Goal: Find specific page/section: Find specific page/section

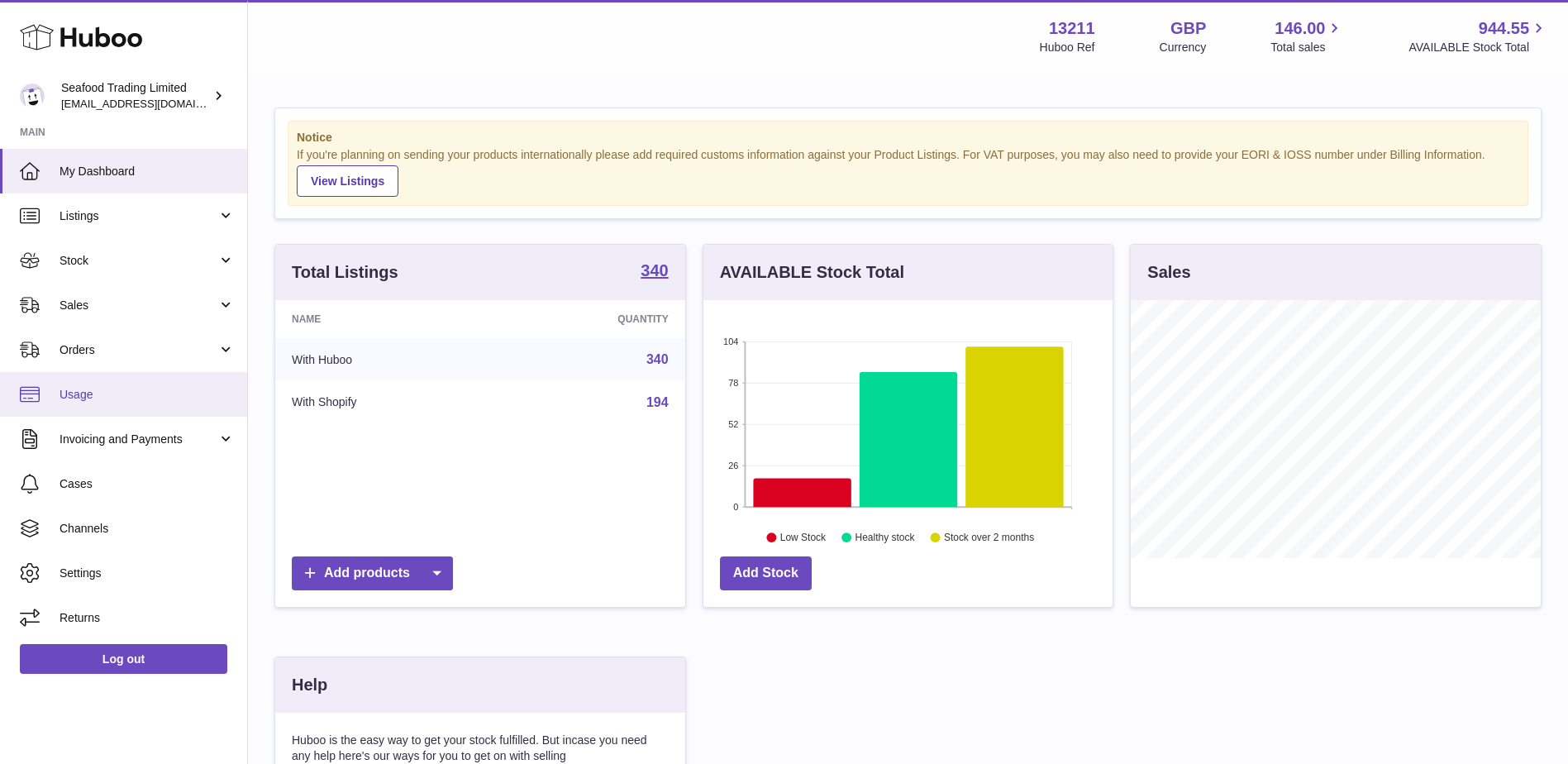
scroll to position [258, 409]
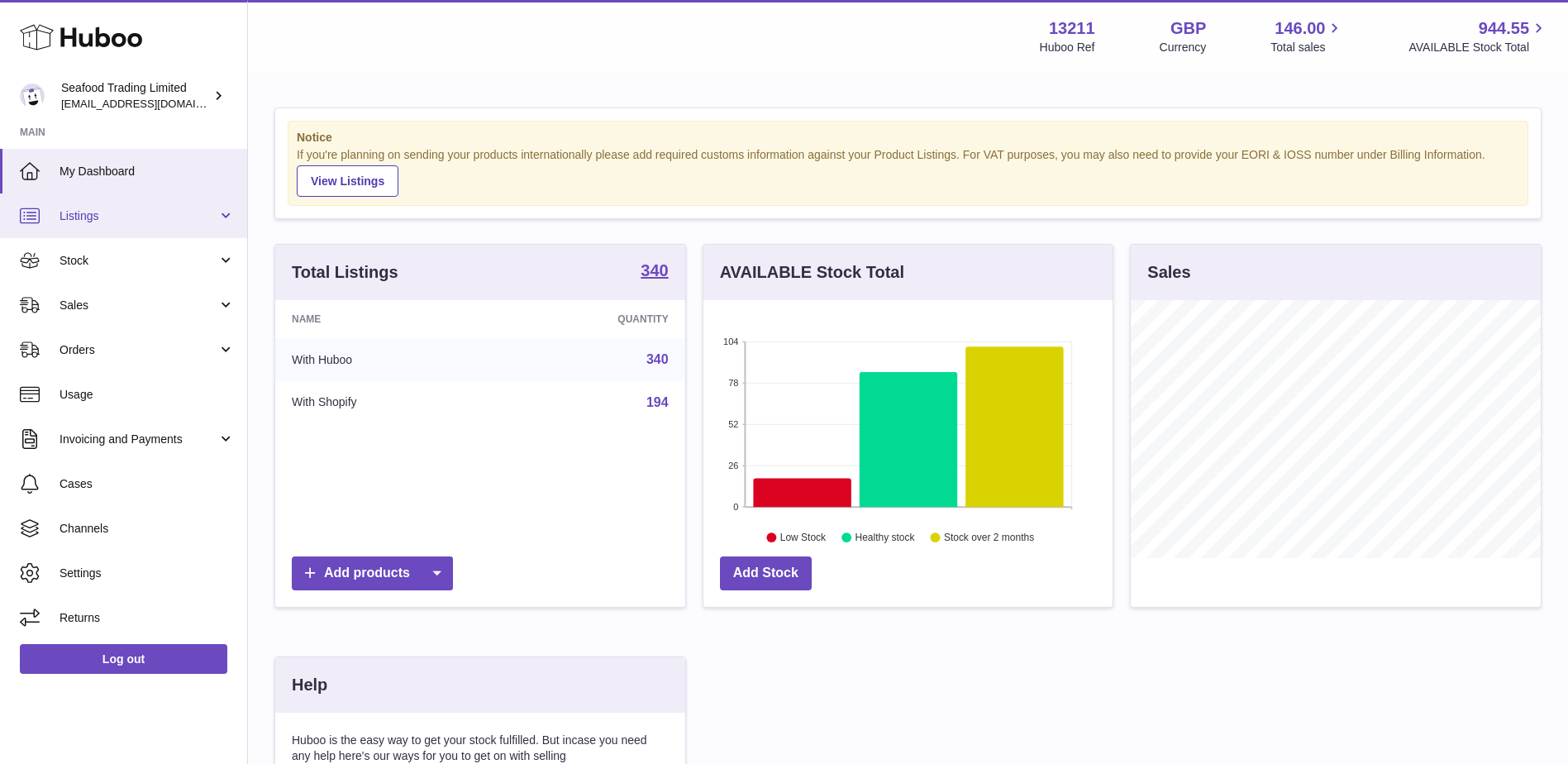
click at [94, 210] on span "Listings" at bounding box center [139, 216] width 158 height 16
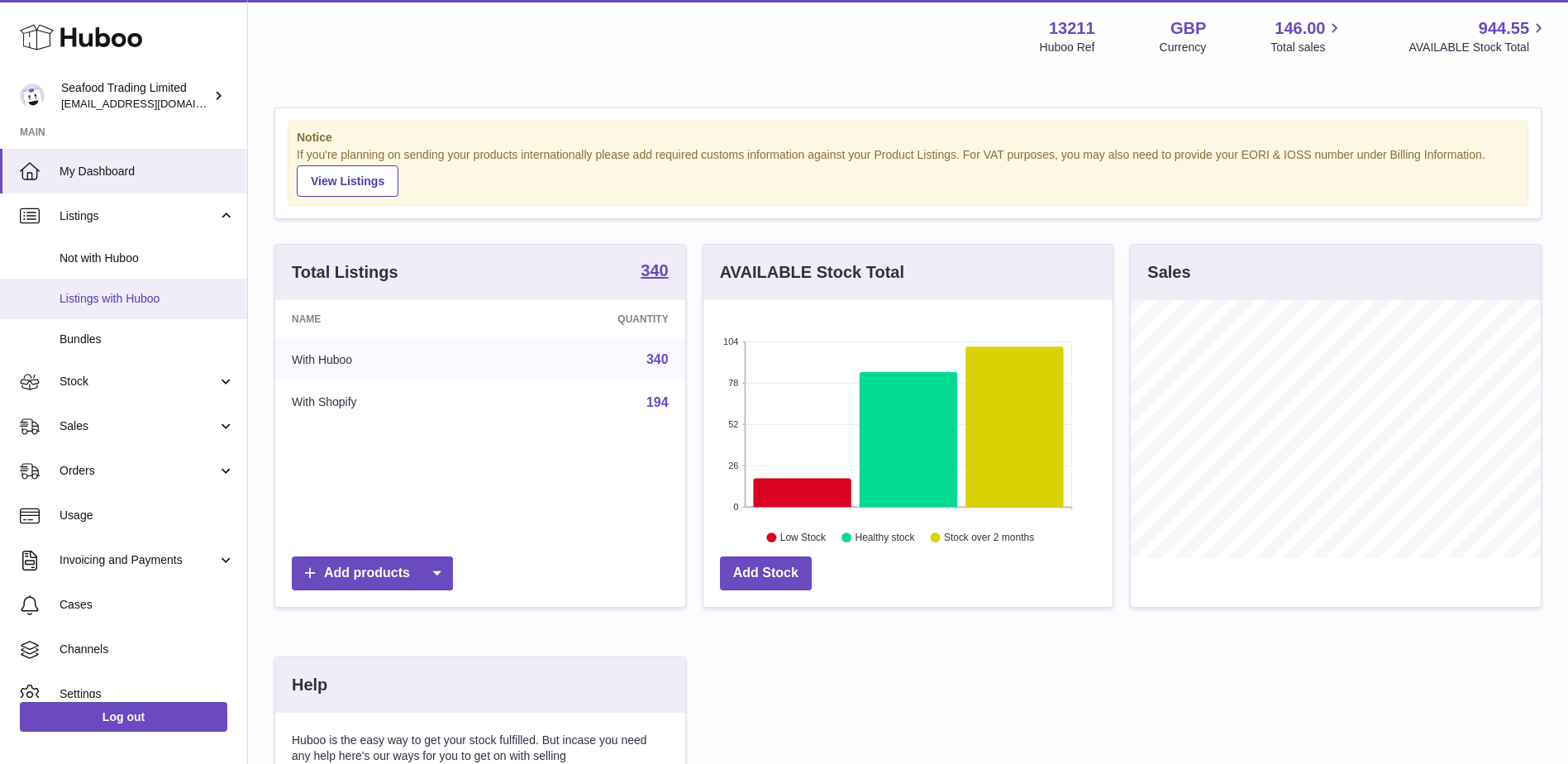
click at [107, 303] on span "Listings with Huboo" at bounding box center [148, 299] width 176 height 16
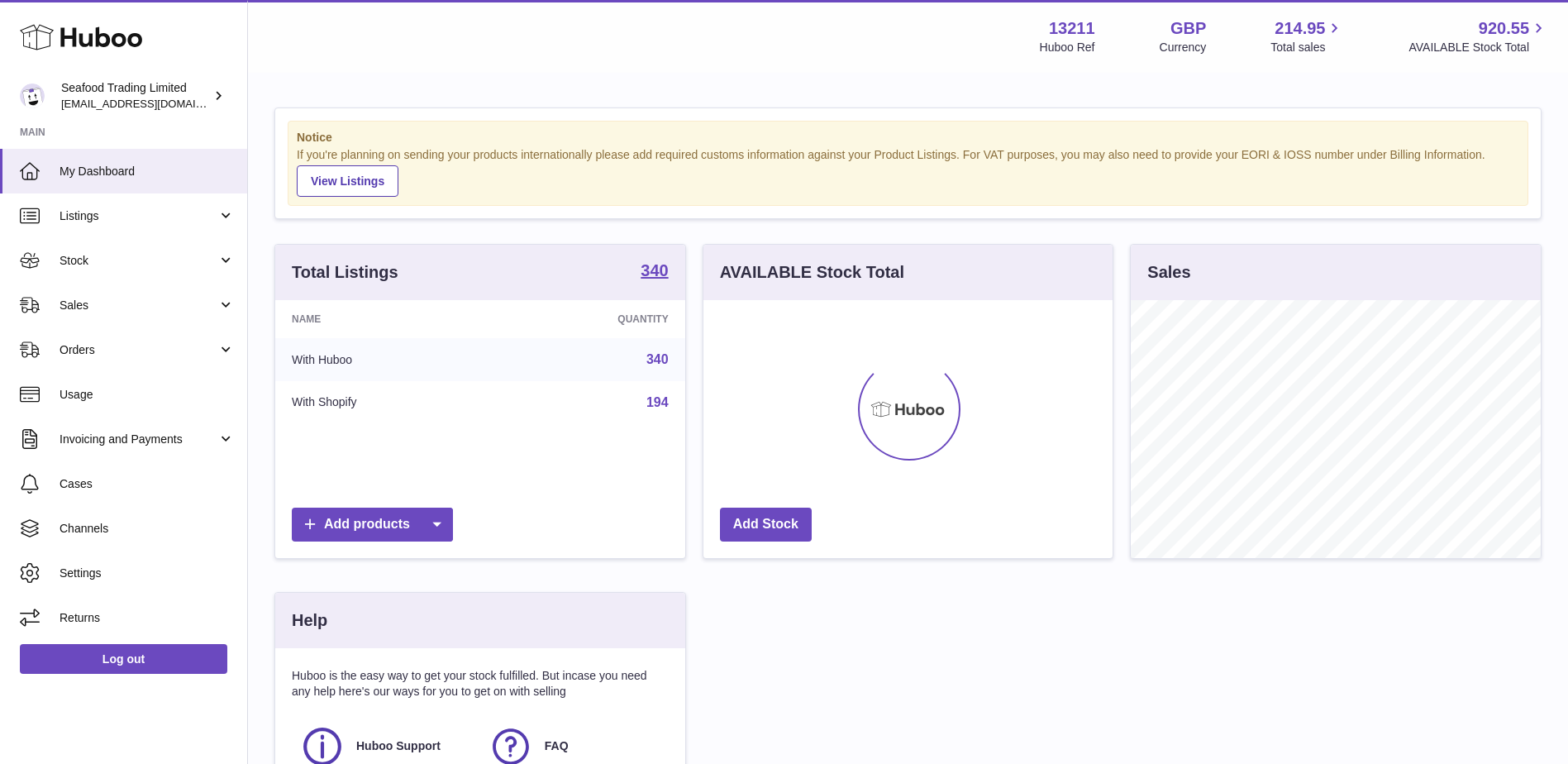
scroll to position [258, 409]
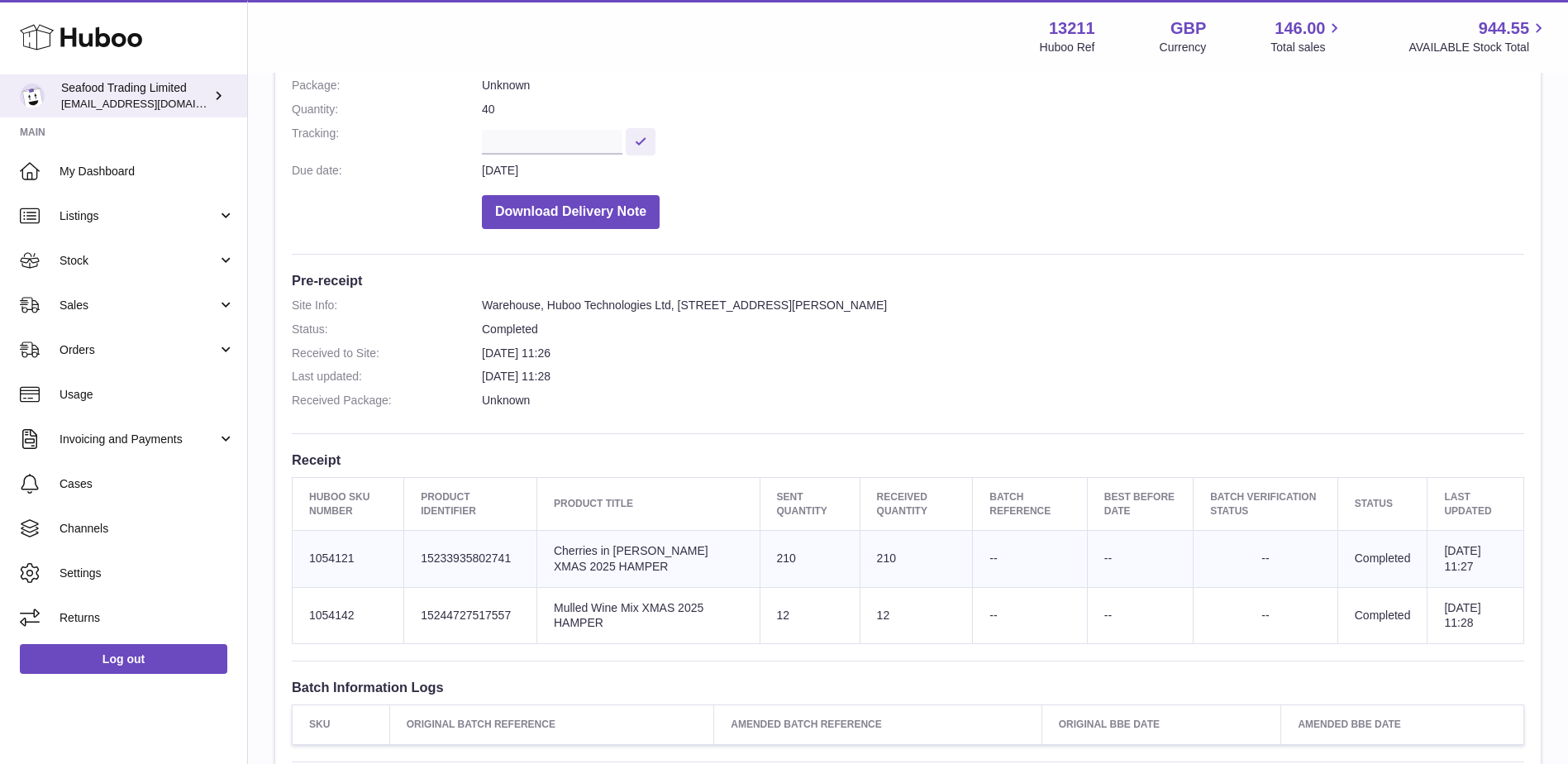
scroll to position [248, 0]
